Goal: Complete application form

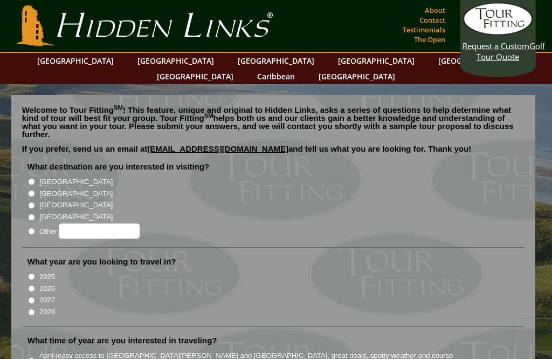
radio input "true"
click at [89, 223] on input "Other:" at bounding box center [99, 230] width 81 height 15
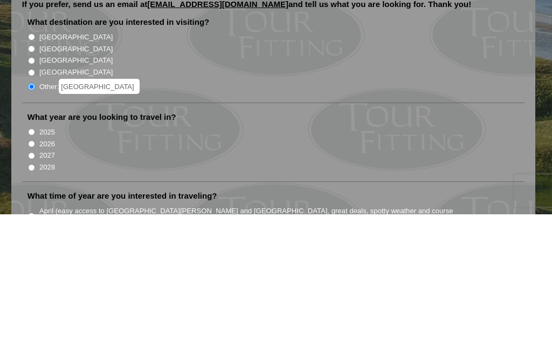
type input "[GEOGRAPHIC_DATA]"
click at [31, 285] on input "2026" at bounding box center [31, 288] width 7 height 7
radio input "true"
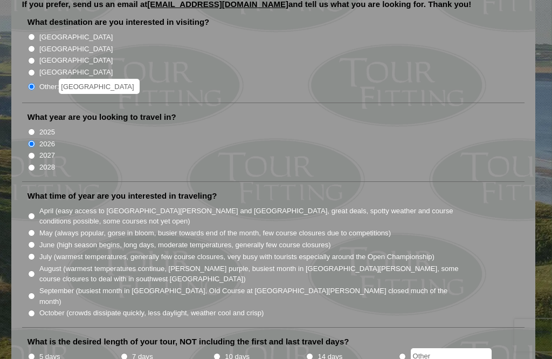
click at [31, 229] on input "May (always popular, gorse in bloom, busier towards end of the month, few cours…" at bounding box center [31, 232] width 7 height 7
radio input "true"
click at [125, 353] on input "7 days" at bounding box center [124, 356] width 7 height 7
radio input "true"
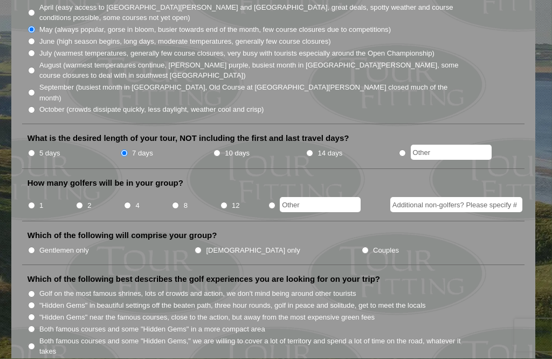
scroll to position [349, 0]
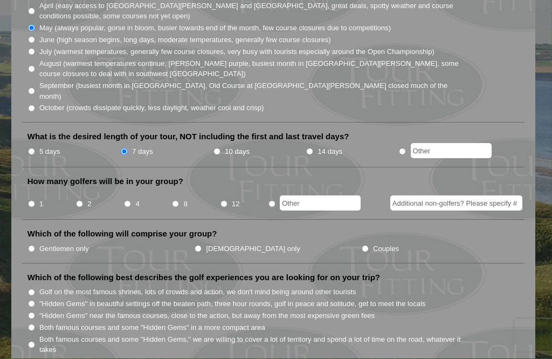
click at [362, 245] on input "Couples" at bounding box center [365, 248] width 7 height 7
radio input "true"
click at [130, 201] on input "4" at bounding box center [127, 204] width 7 height 7
radio input "true"
click at [434, 196] on input "Additional non-golfers? Please specify #" at bounding box center [456, 203] width 132 height 15
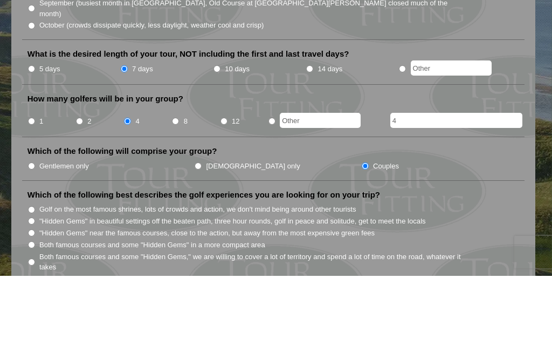
scroll to position [432, 0]
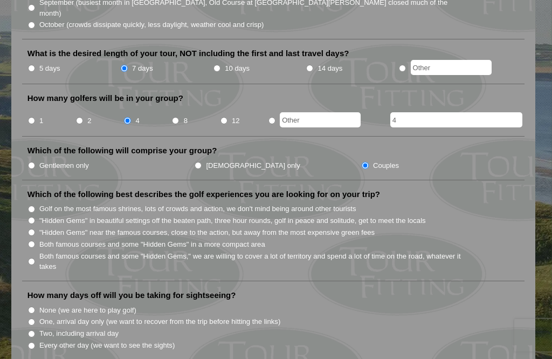
type input "4"
click at [35, 162] on input "Gentlemen only" at bounding box center [31, 165] width 7 height 7
radio input "true"
click at [362, 162] on input "Couples" at bounding box center [365, 165] width 7 height 7
radio input "true"
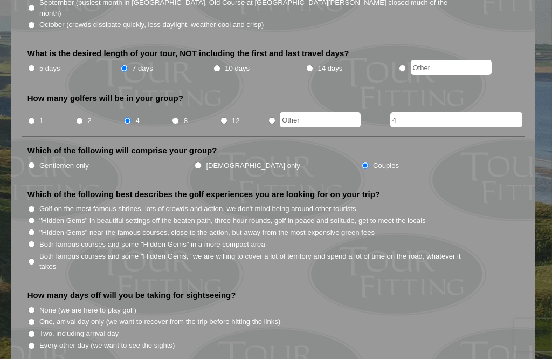
click at [31, 240] on input "Both famous courses and some "Hidden Gems" in a more compact area" at bounding box center [31, 243] width 7 height 7
radio input "true"
click at [22, 290] on li "How many days off will you be taking for sightseeing? None (we are here to play…" at bounding box center [273, 325] width 503 height 70
click at [32, 342] on input "Every other day (we want to see the sights)" at bounding box center [31, 345] width 7 height 7
radio input "true"
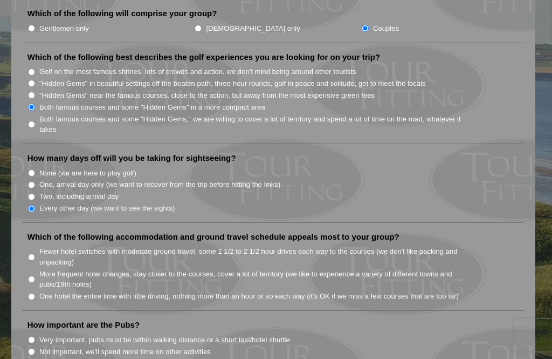
scroll to position [565, 0]
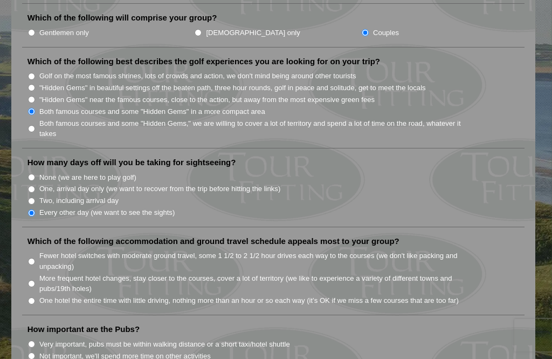
click at [31, 297] on input "One hotel the entire time with little driving, nothing more than an hour or so …" at bounding box center [31, 300] width 7 height 7
radio input "true"
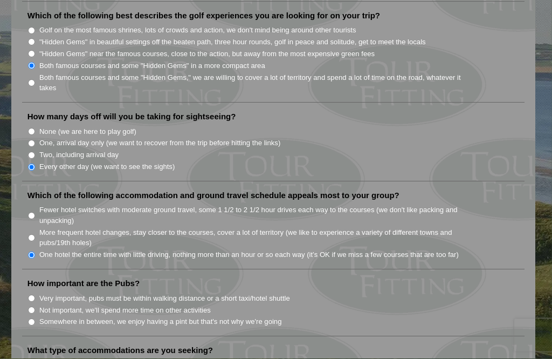
scroll to position [611, 0]
click at [30, 306] on input "Not important, we'll spend more time on other activities" at bounding box center [31, 309] width 7 height 7
radio input "true"
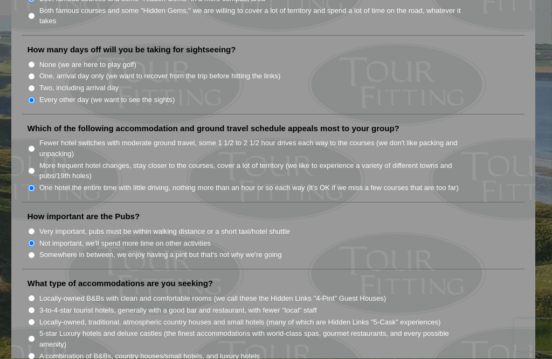
scroll to position [680, 0]
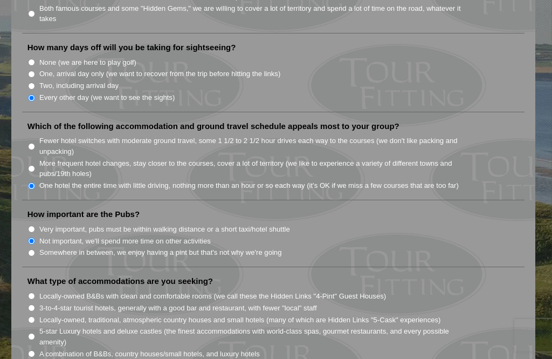
click at [33, 304] on input "3-to-4-star tourist hotels, generally with a good bar and restaurant, with fewe…" at bounding box center [31, 307] width 7 height 7
radio input "true"
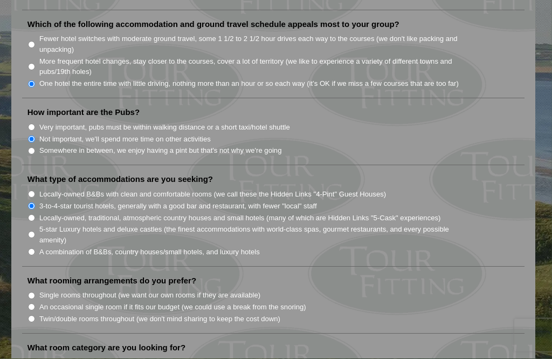
scroll to position [782, 0]
click at [32, 291] on input "Single rooms throughout (we want our own rooms if they are available)" at bounding box center [31, 294] width 7 height 7
radio input "true"
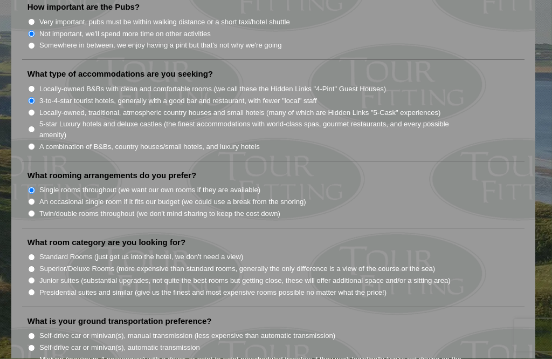
scroll to position [886, 0]
click at [34, 254] on input "Standard Rooms (just get us into the hotel, we don't need a view)" at bounding box center [31, 257] width 7 height 7
radio input "true"
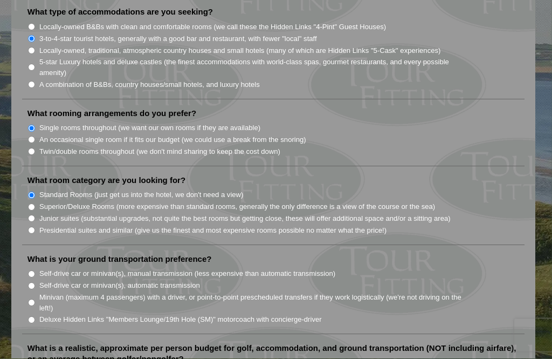
scroll to position [948, 0]
click at [35, 271] on input "Self-drive car or minivan(s), manual transmission (less expensive than automati…" at bounding box center [31, 274] width 7 height 7
radio input "true"
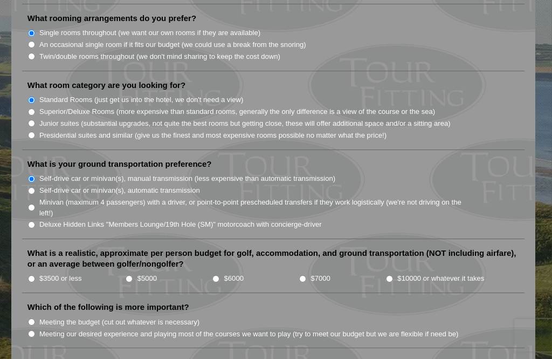
scroll to position [1043, 0]
click at [31, 275] on input "$3500 or less" at bounding box center [31, 278] width 7 height 7
radio input "true"
click at [26, 302] on li "Which of the following is more important? Meeting the budget (cut out whatever …" at bounding box center [273, 325] width 503 height 46
click at [30, 330] on input "Meeting our desired experience and playing most of the courses we want to play …" at bounding box center [31, 333] width 7 height 7
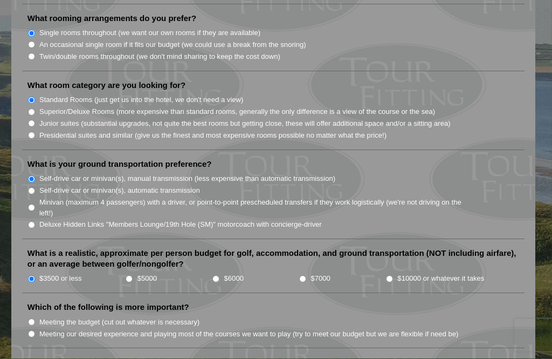
radio input "true"
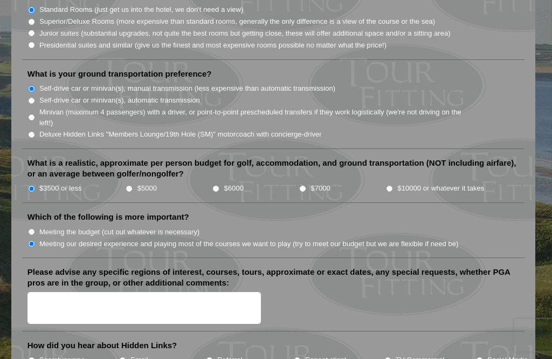
scroll to position [1151, 0]
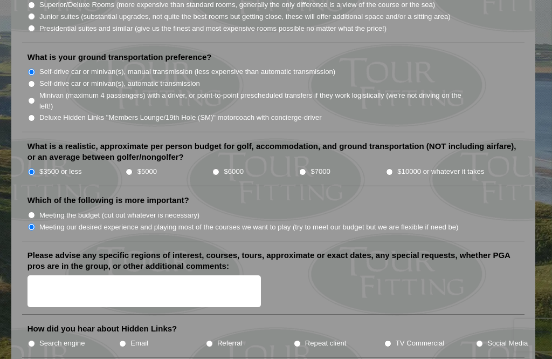
click at [486, 323] on li "How did you hear about Hidden Links? Search engine Email Referral Repeat client…" at bounding box center [273, 340] width 503 height 35
click at [476, 340] on input "Social Media" at bounding box center [479, 343] width 7 height 7
radio input "true"
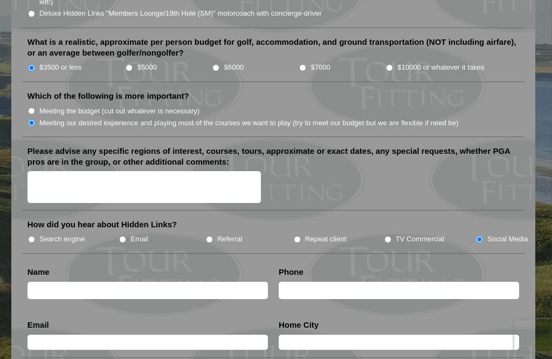
scroll to position [1256, 0]
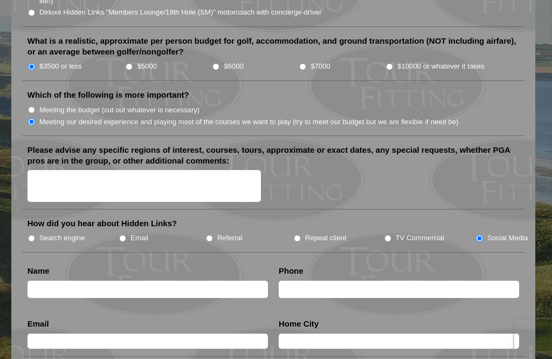
click at [53, 280] on input "text" at bounding box center [147, 289] width 240 height 18
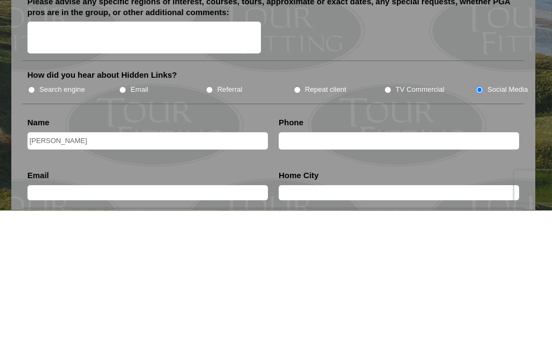
type input "[PERSON_NAME]"
click at [307, 281] on input "text" at bounding box center [399, 290] width 240 height 18
click at [75, 281] on input "[PERSON_NAME]" at bounding box center [147, 290] width 240 height 18
click at [59, 334] on input "text" at bounding box center [147, 341] width 240 height 15
type input "[EMAIL_ADDRESS][DOMAIN_NAME]"
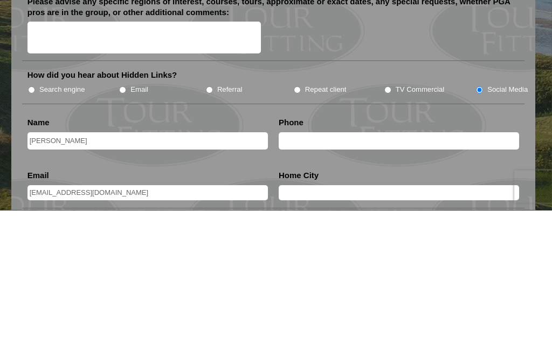
click at [307, 334] on input "text" at bounding box center [399, 341] width 240 height 15
type input "[GEOGRAPHIC_DATA]"
click at [301, 281] on input "text" at bounding box center [399, 290] width 240 height 18
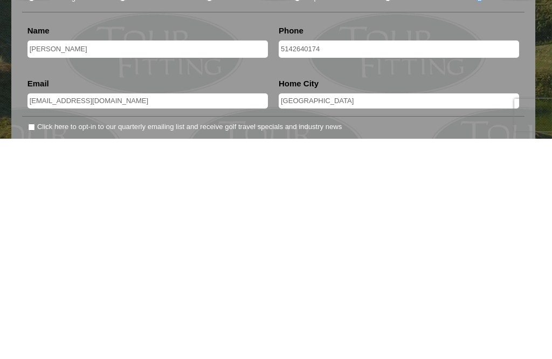
type input "5142640174"
